Goal: Information Seeking & Learning: Learn about a topic

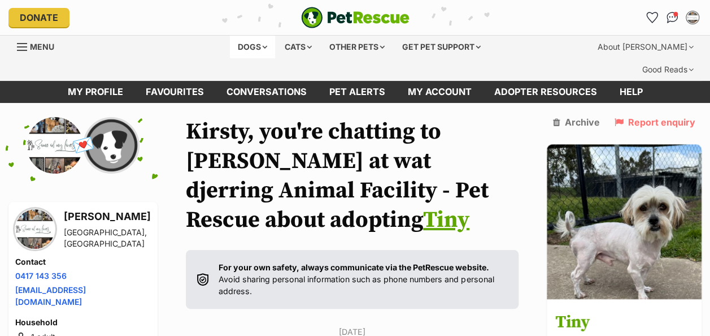
click at [264, 48] on div "Dogs" at bounding box center [252, 47] width 45 height 23
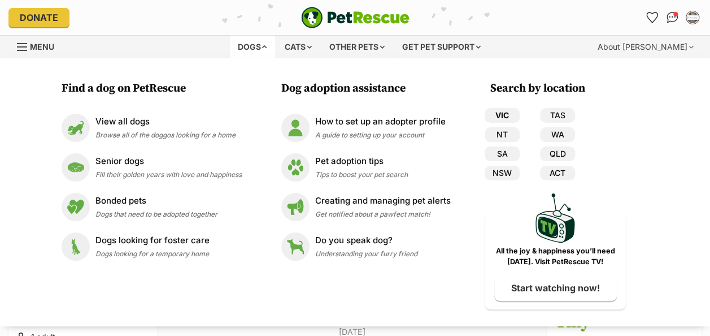
click at [506, 111] on link "VIC" at bounding box center [502, 115] width 35 height 15
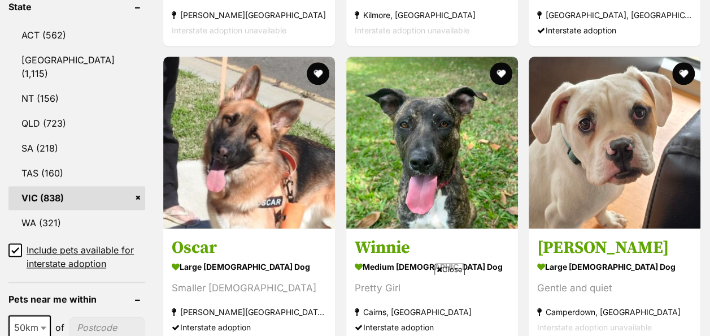
scroll to position [663, 0]
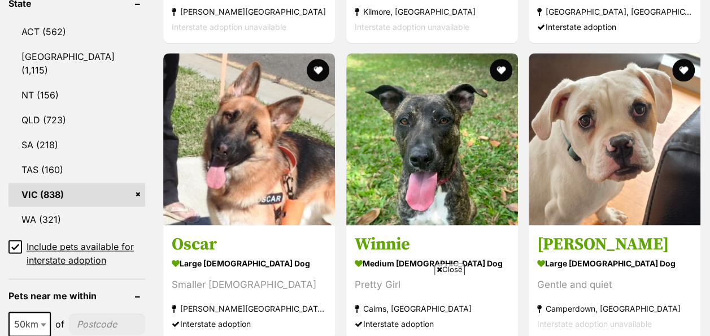
click at [15, 242] on icon at bounding box center [15, 246] width 8 height 8
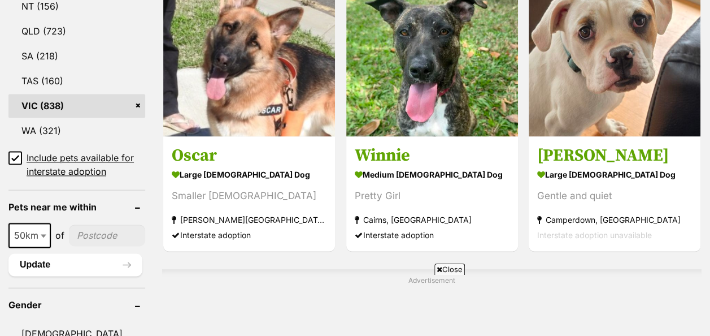
scroll to position [763, 0]
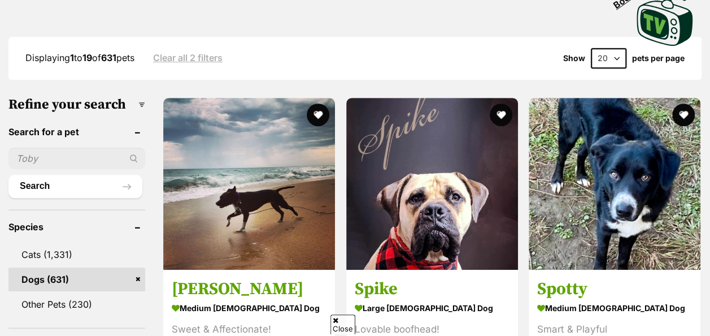
scroll to position [295, 0]
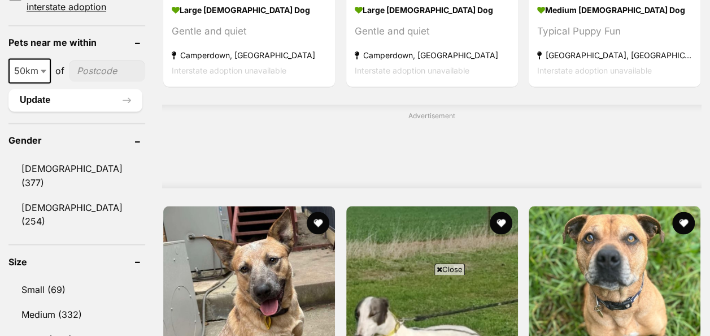
scroll to position [944, 0]
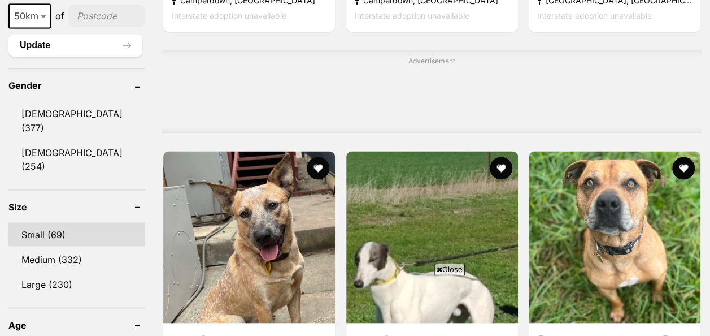
click at [44, 222] on link "Small (69)" at bounding box center [76, 234] width 137 height 24
